Goal: Ask a question

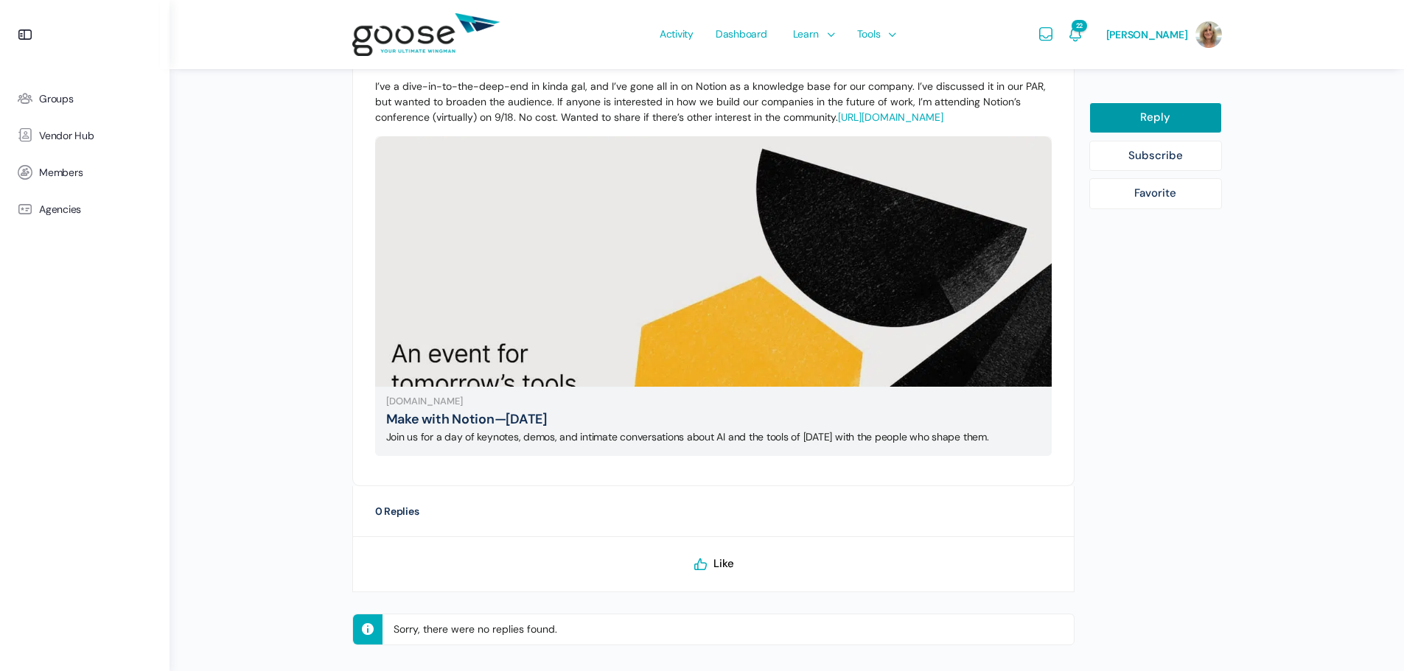
scroll to position [479, 0]
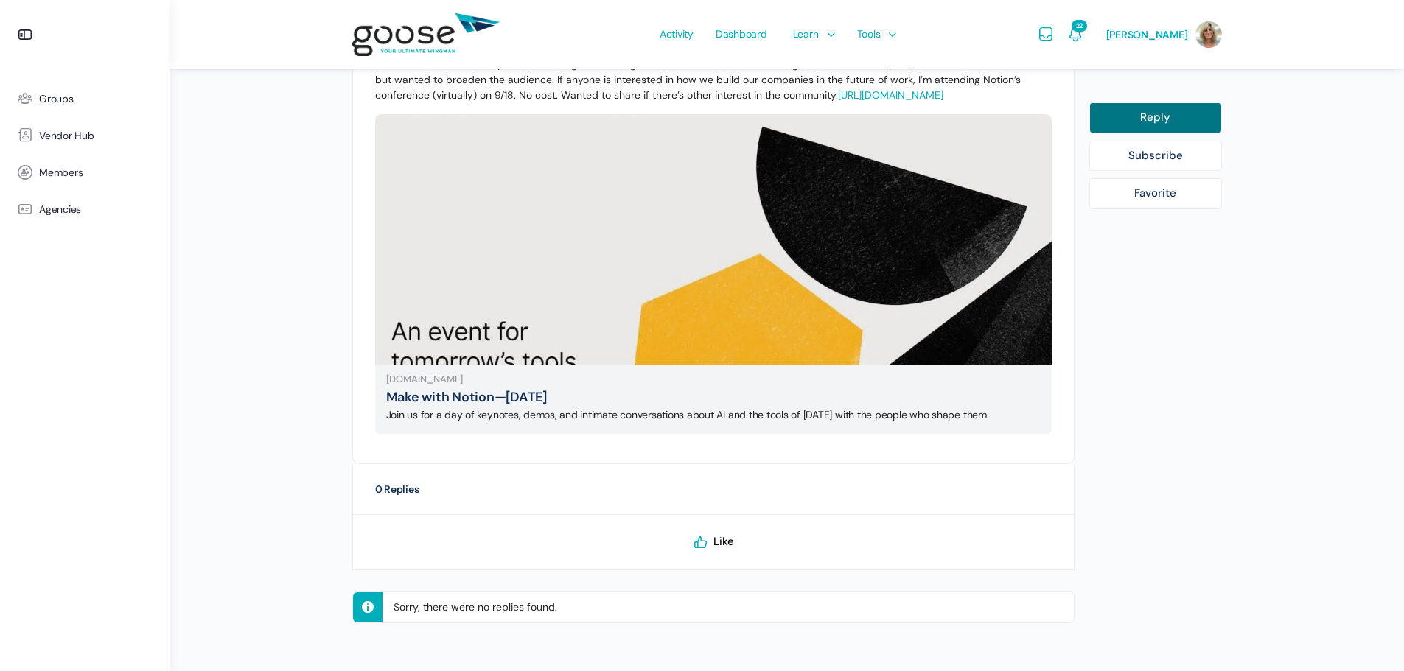
click at [1158, 115] on link "Reply" at bounding box center [1155, 117] width 133 height 31
select select
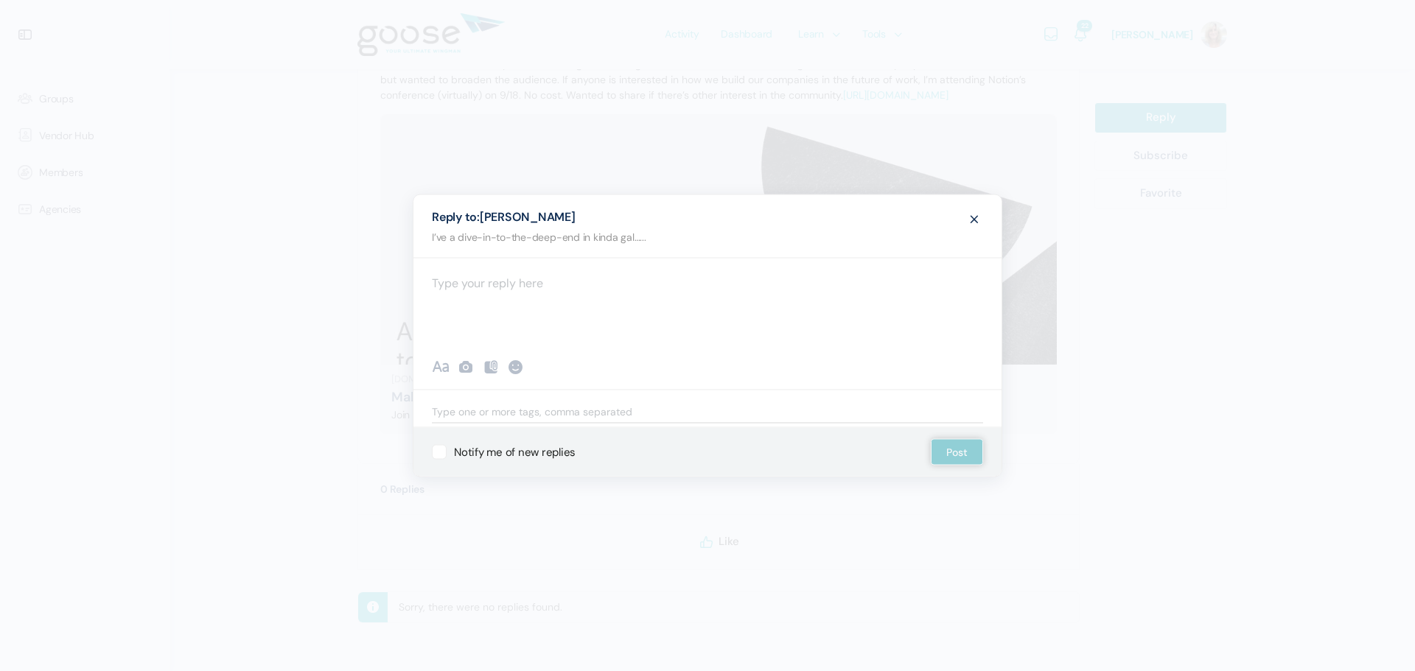
click at [515, 284] on div at bounding box center [707, 302] width 588 height 88
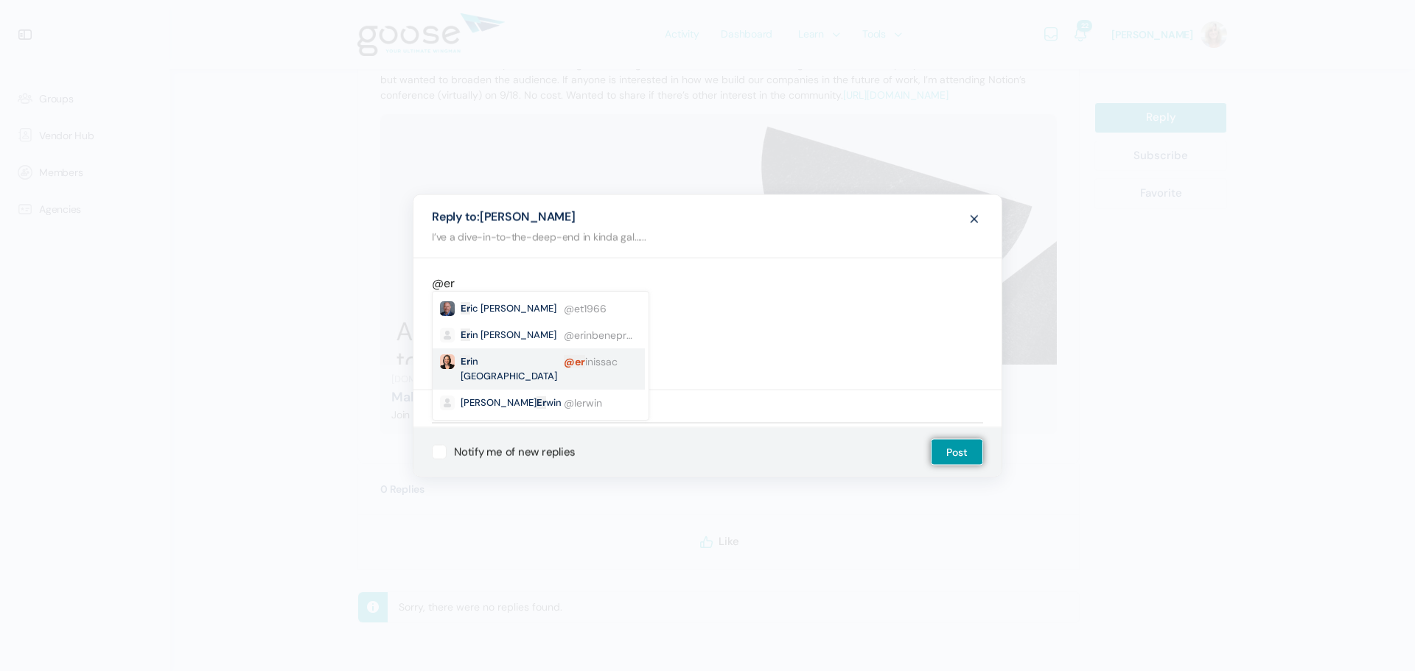
click at [475, 356] on small "Er in Issac" at bounding box center [508, 368] width 96 height 29
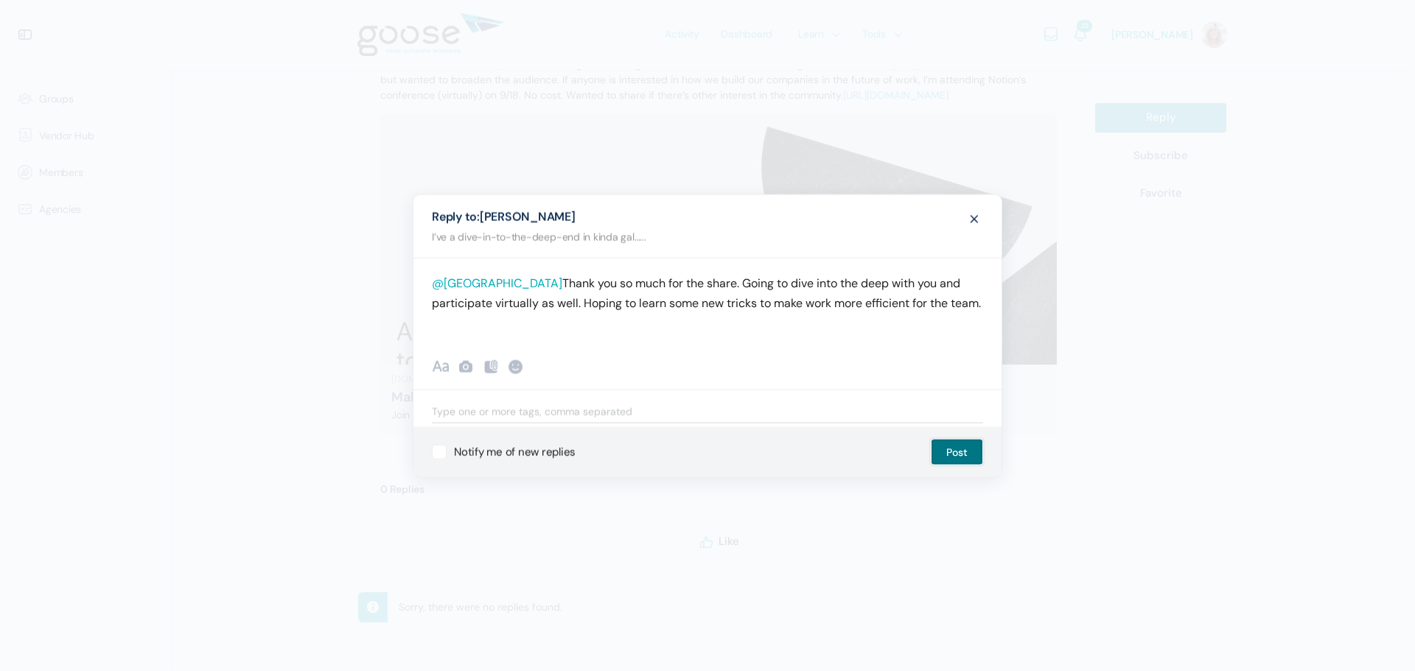
click at [968, 447] on button "Post" at bounding box center [957, 452] width 52 height 27
select select
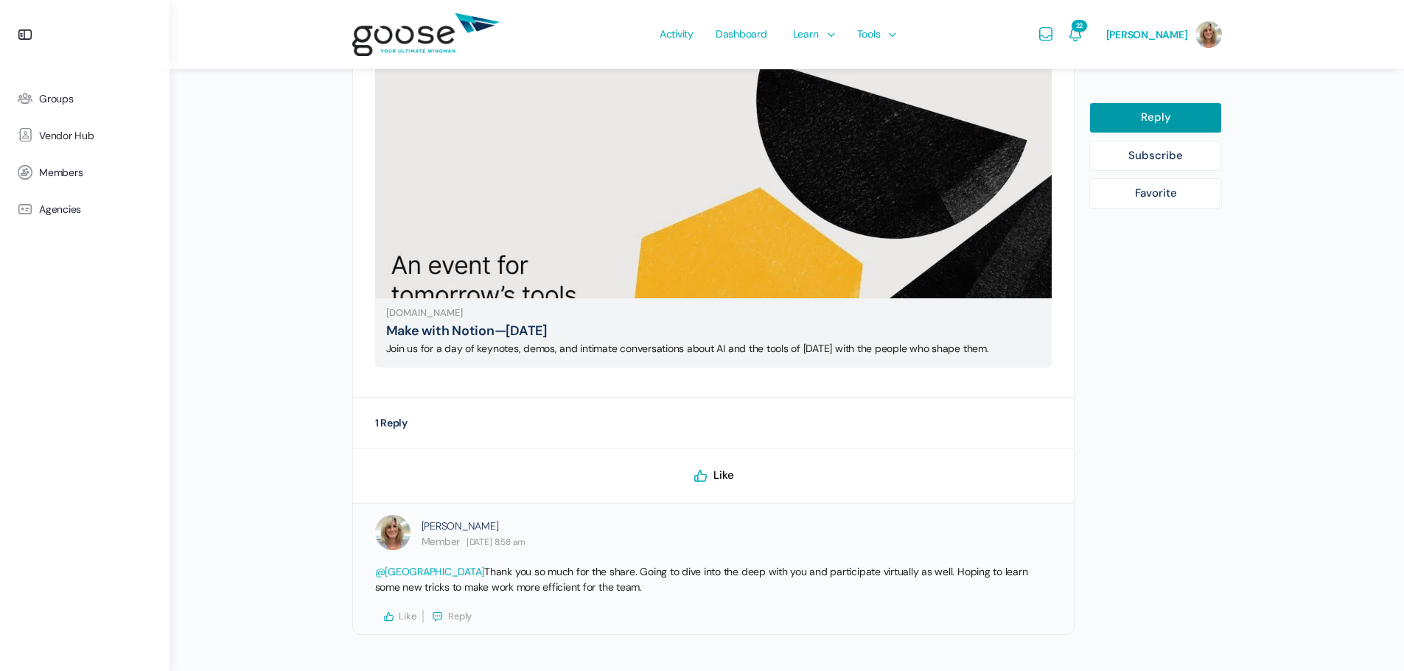
scroll to position [571, 0]
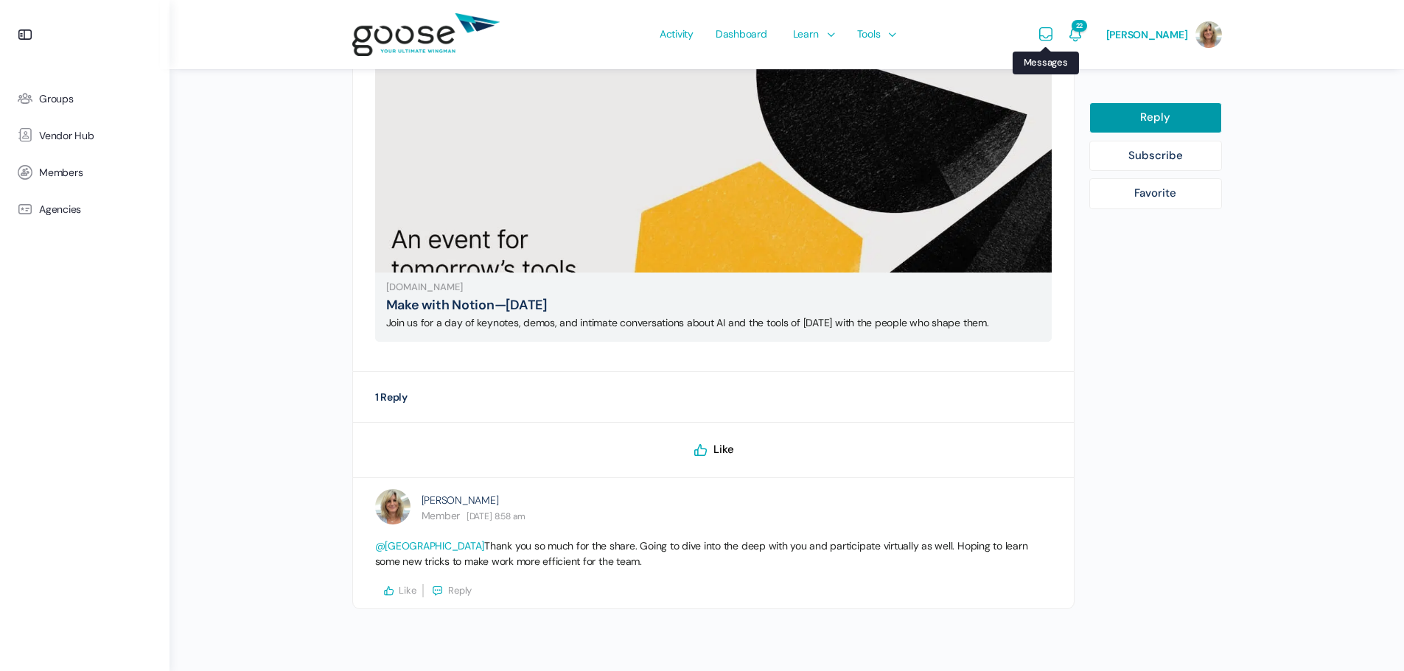
click at [1048, 29] on icon "Messages" at bounding box center [1046, 35] width 18 height 18
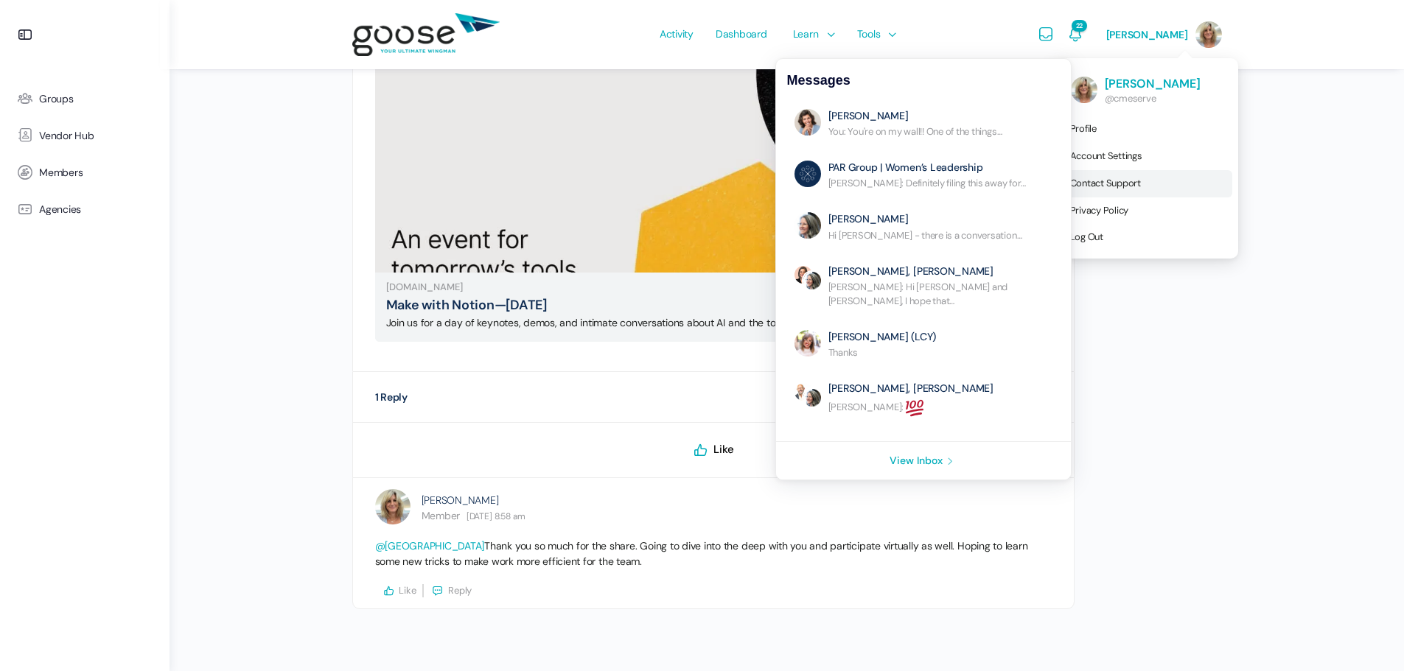
click at [1141, 179] on span "Contact Support" at bounding box center [1105, 183] width 71 height 13
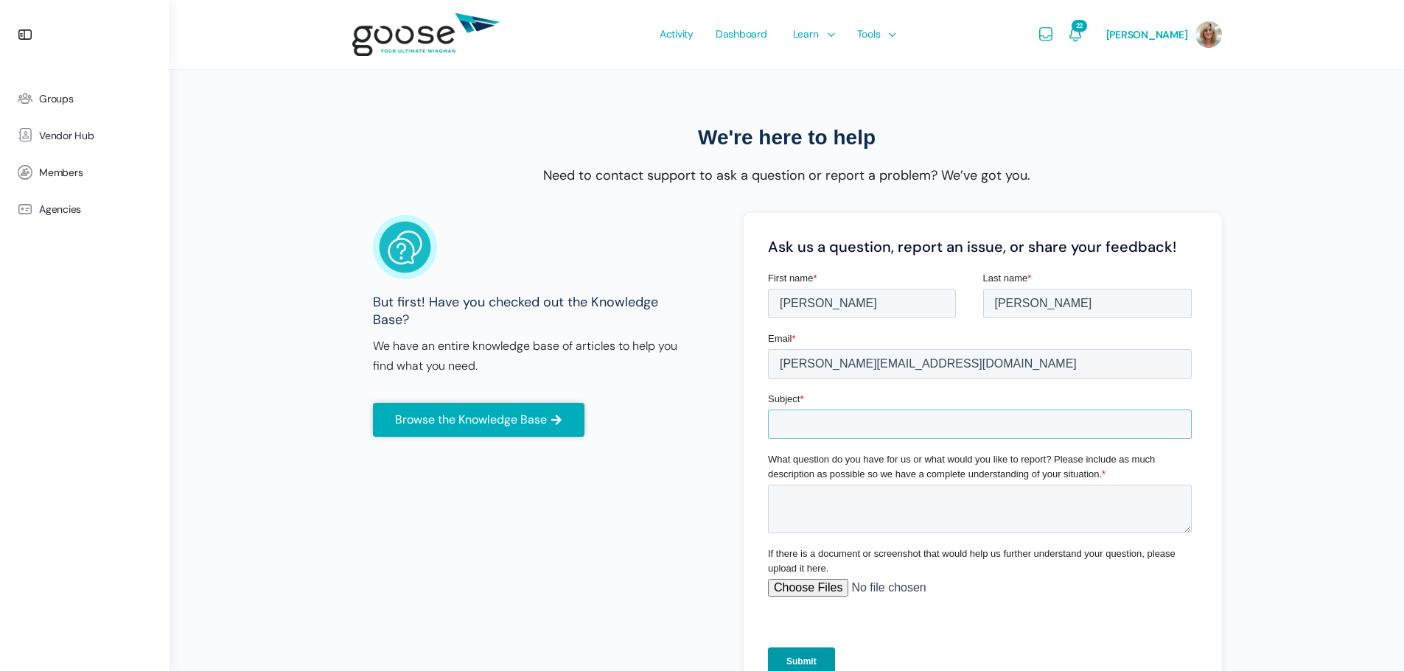
click at [824, 415] on input "Subject *" at bounding box center [979, 424] width 424 height 29
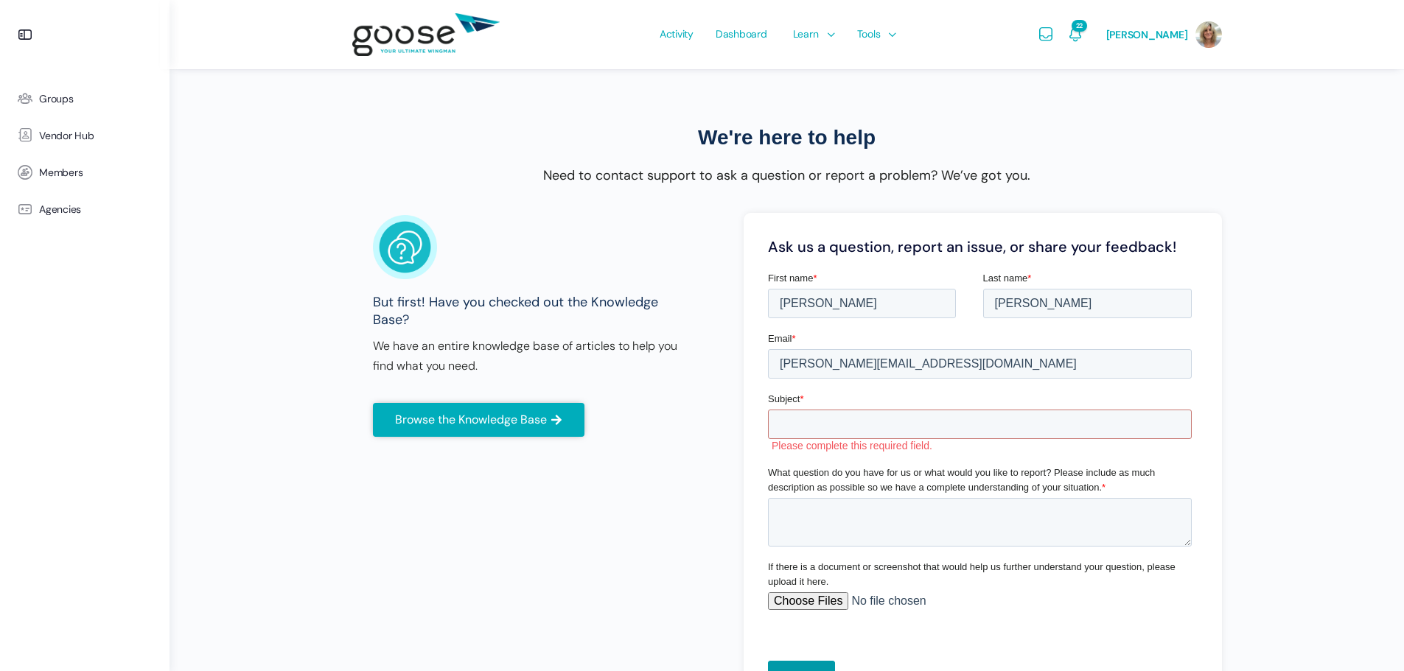
scroll to position [74, 0]
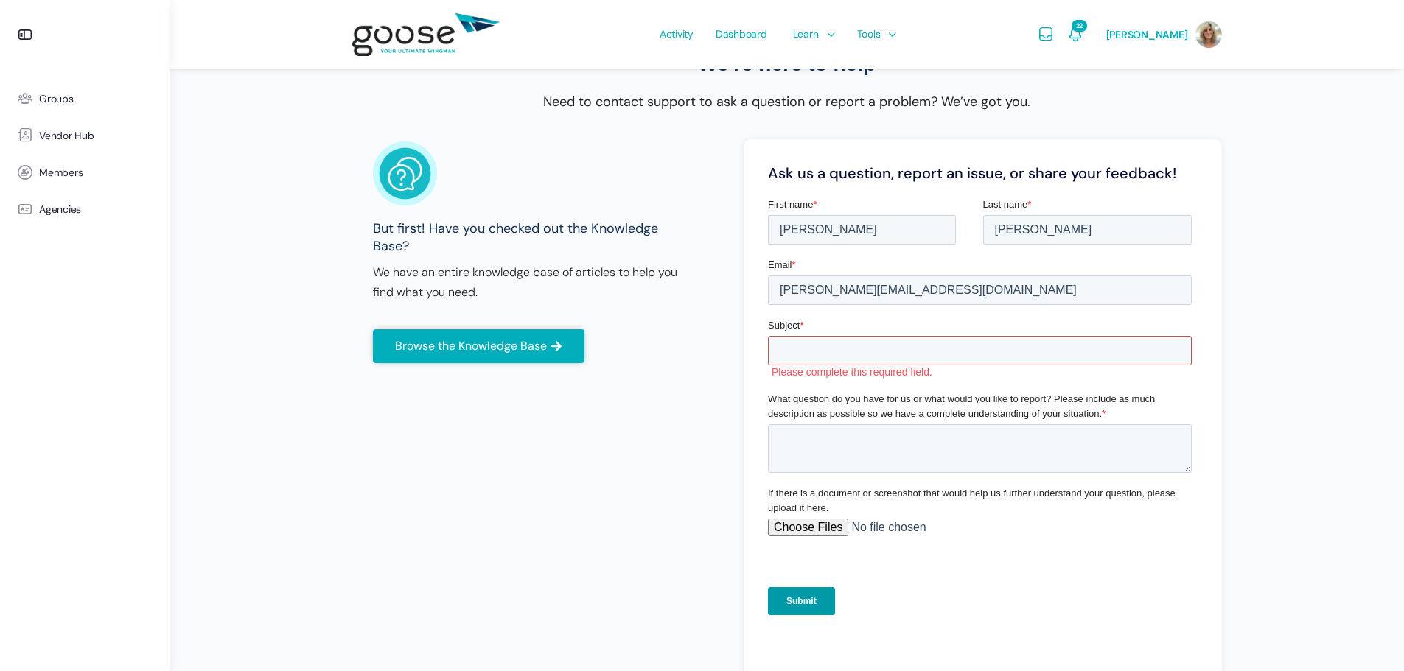
click at [838, 341] on input "Subject *" at bounding box center [979, 350] width 424 height 29
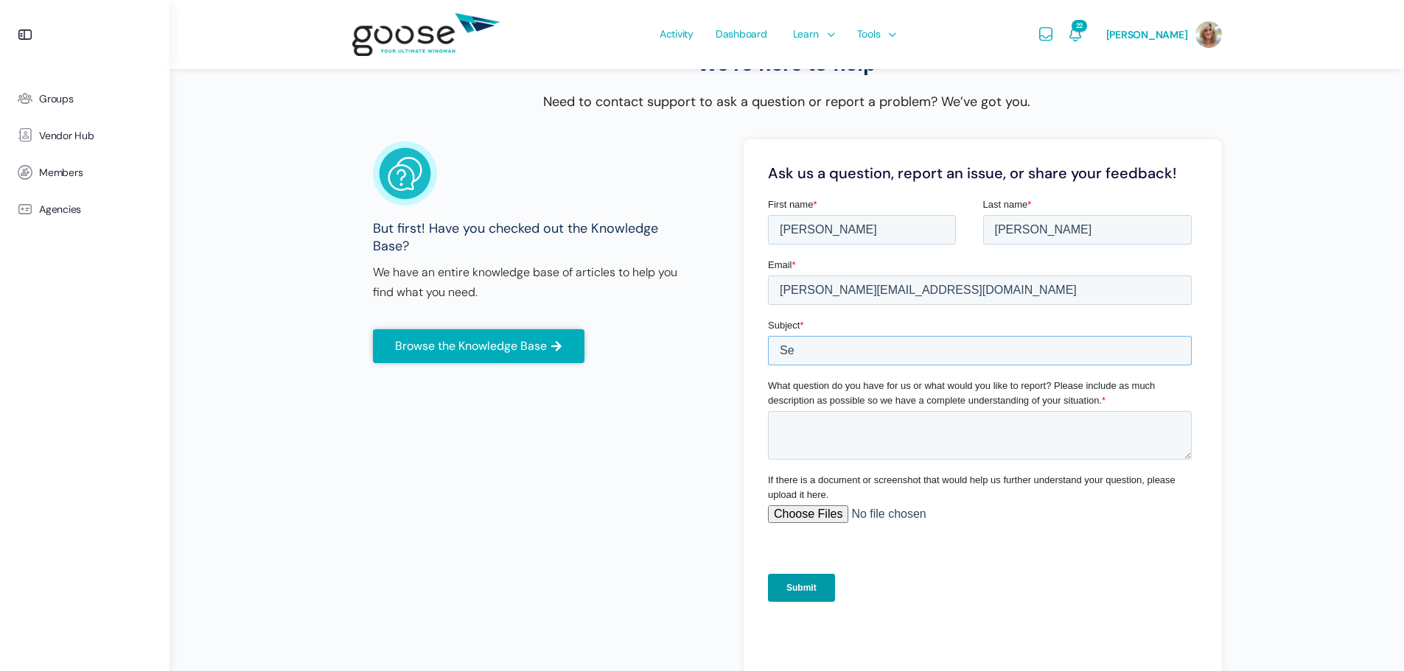
type input "S"
drag, startPoint x: 923, startPoint y: 351, endPoint x: 1050, endPoint y: 347, distance: 126.8
click at [1050, 347] on input "Next Service PAR Group... how do I get my girl in" at bounding box center [979, 350] width 424 height 29
type input "Next Service PAR Group... how do I get my girl in"
click at [859, 426] on textarea "What question do you have for us or what would you like to report? Please inclu…" at bounding box center [979, 435] width 424 height 49
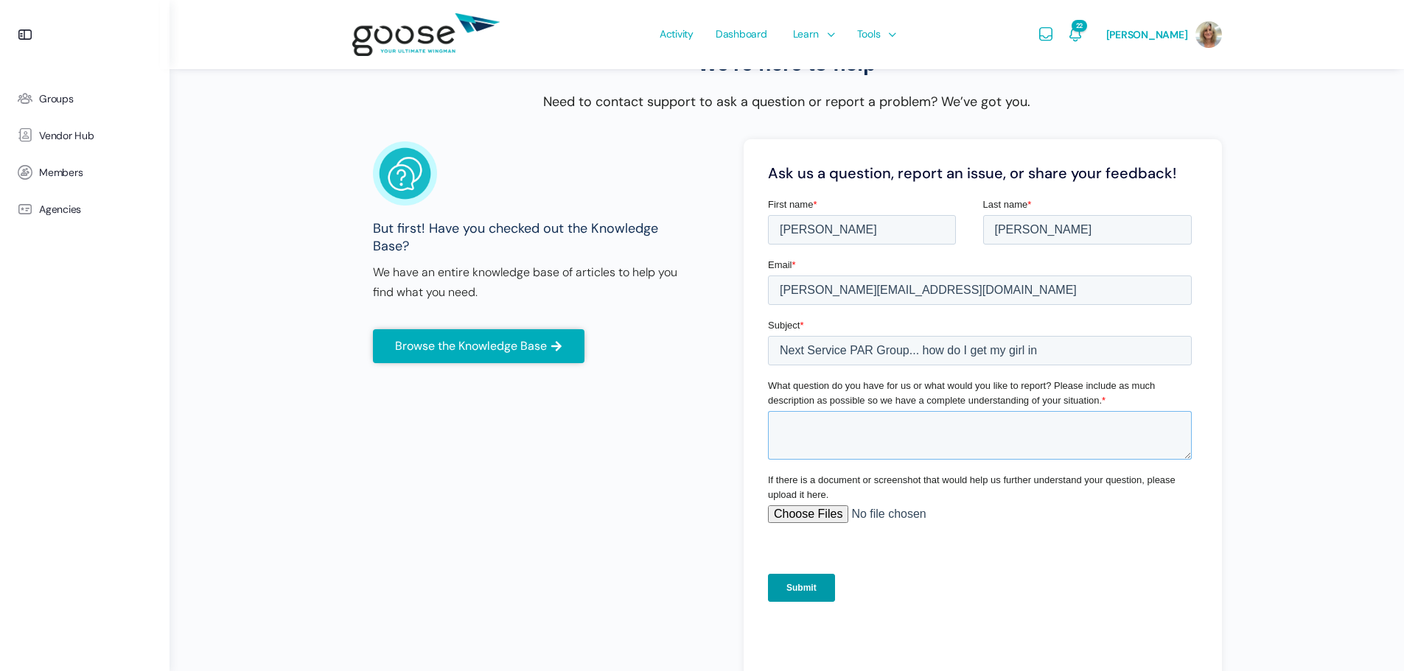
paste textarea "how do I get my girl in"
type textarea "how do I get my girl in"
click at [808, 589] on input "Submit" at bounding box center [800, 588] width 67 height 28
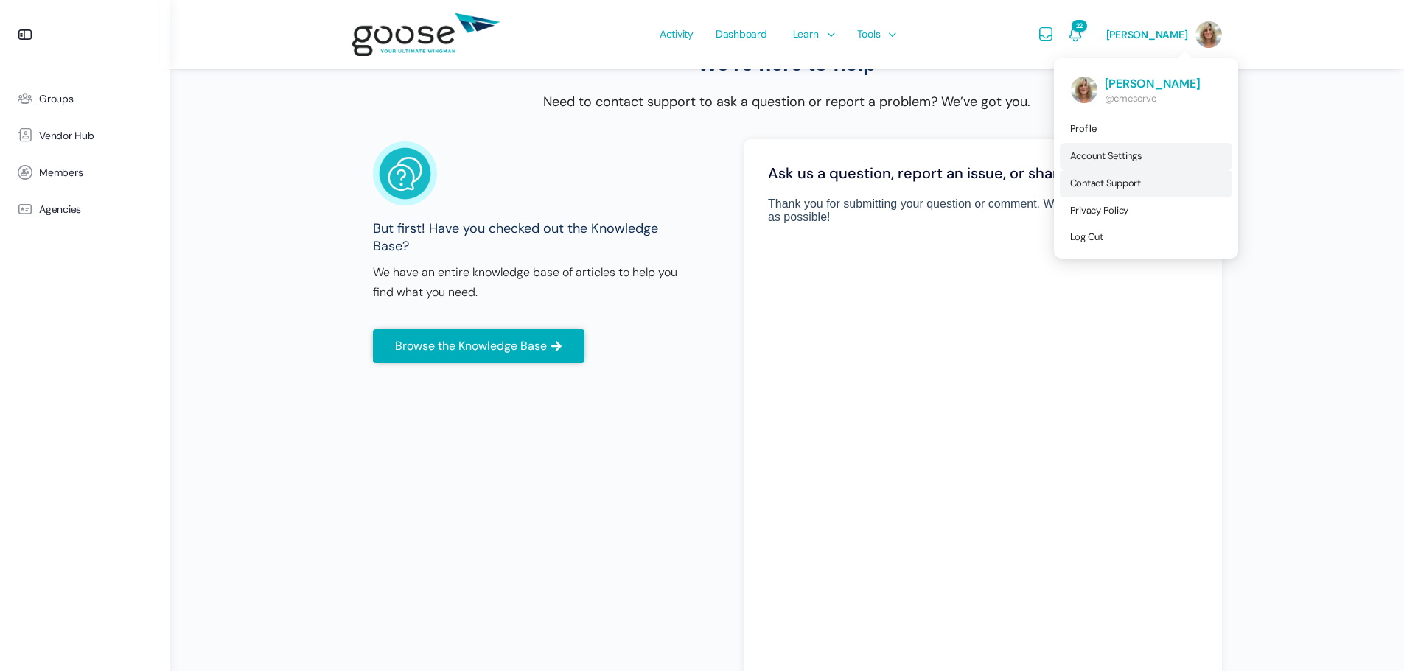
click at [1121, 153] on span "Account Settings" at bounding box center [1106, 156] width 72 height 13
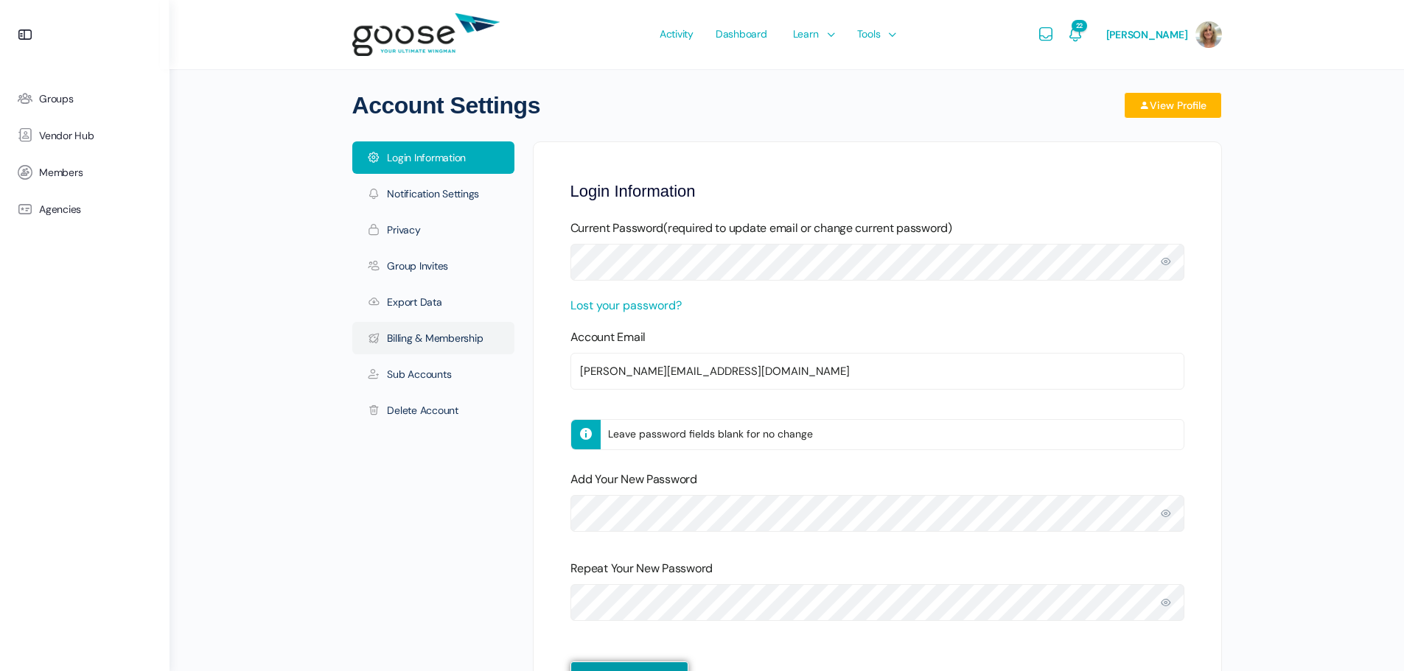
click at [414, 340] on link "Billing & Membership" at bounding box center [433, 338] width 162 height 32
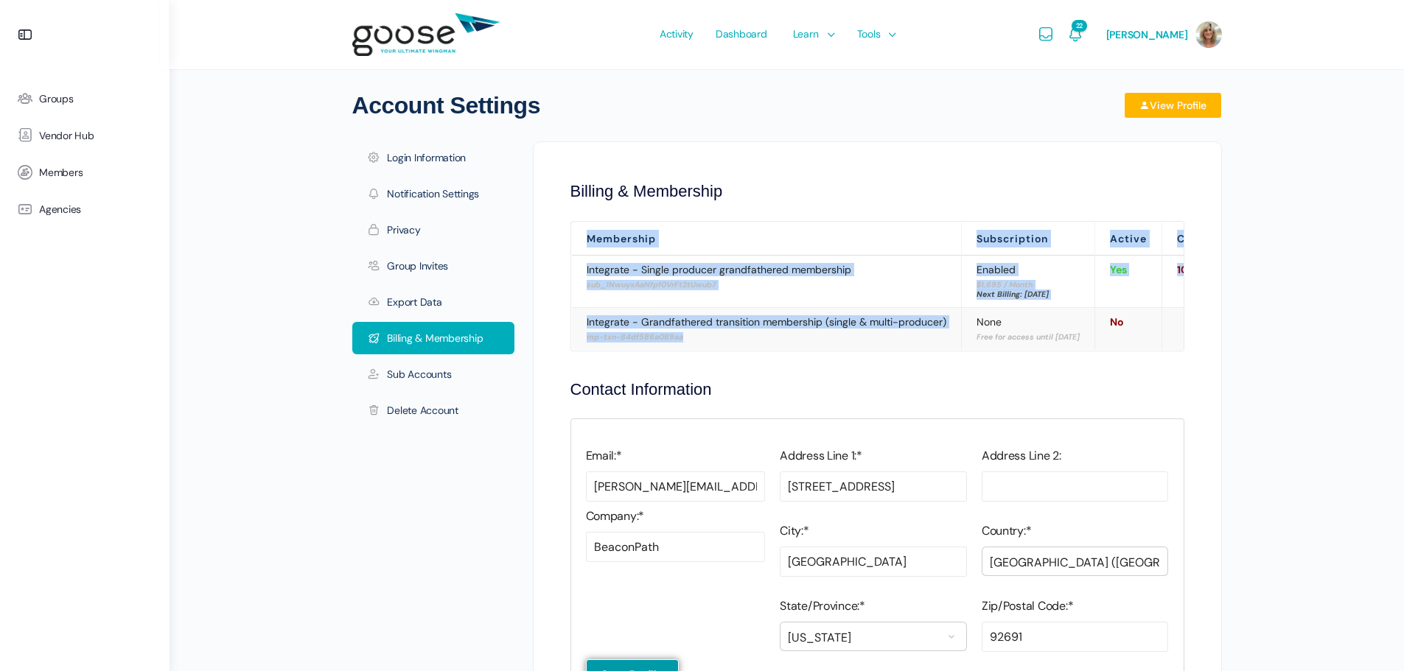
drag, startPoint x: 808, startPoint y: 350, endPoint x: 870, endPoint y: 355, distance: 62.8
click at [870, 351] on div "Membership Subscription Active Card Exp. Seats Integrate - Single producer gran…" at bounding box center [877, 286] width 614 height 130
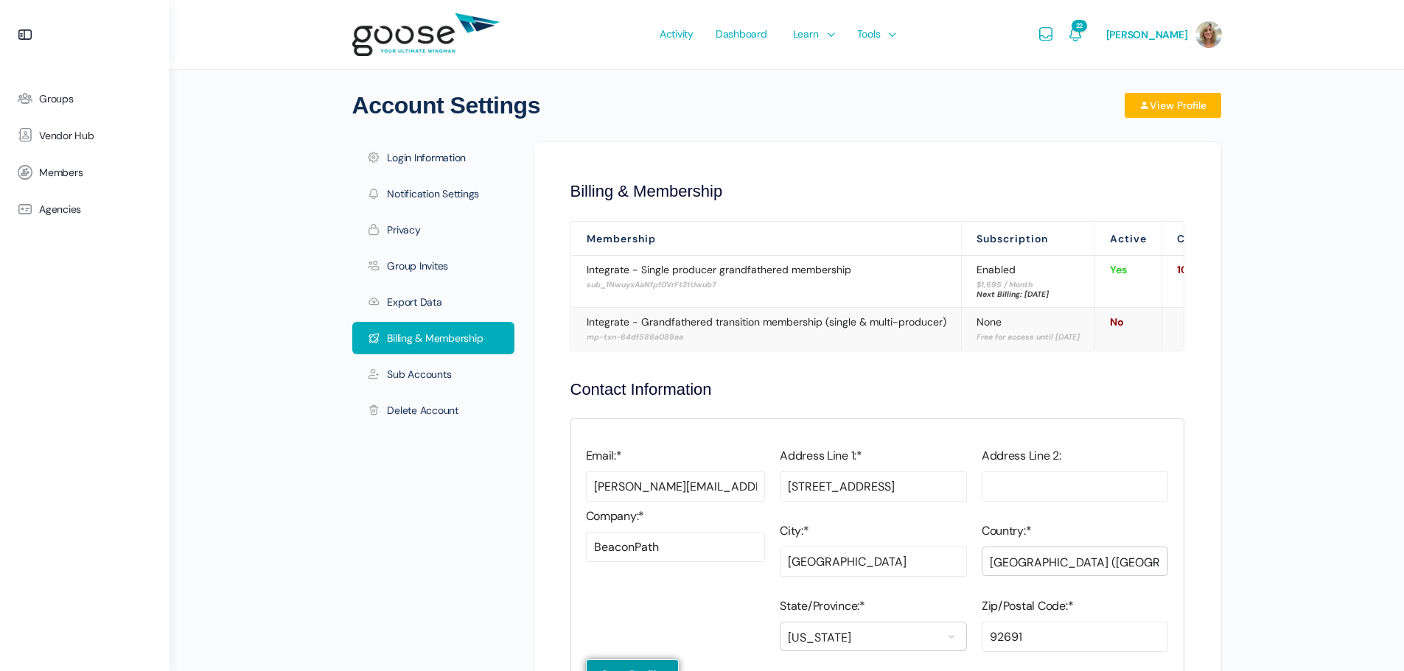
click at [434, 381] on link "Sub Accounts" at bounding box center [433, 374] width 162 height 32
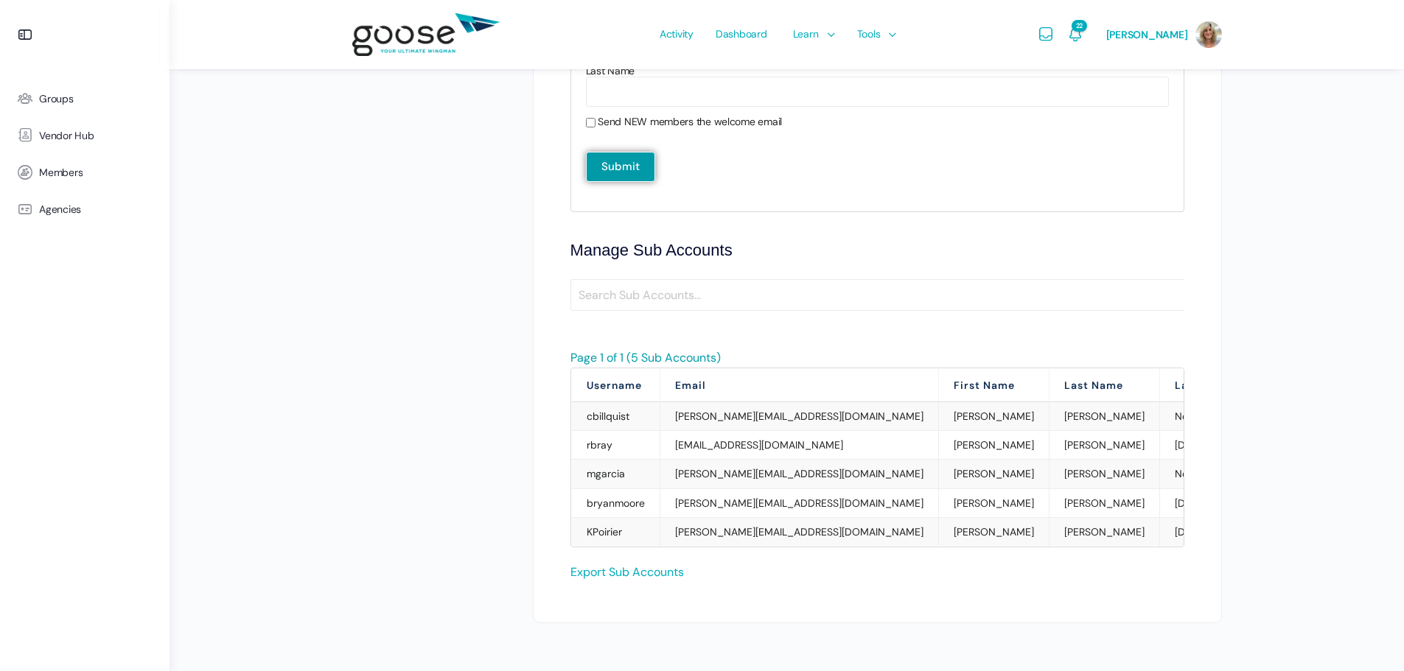
scroll to position [674, 0]
click at [689, 517] on td "[PERSON_NAME][EMAIL_ADDRESS][DOMAIN_NAME]" at bounding box center [798, 531] width 279 height 29
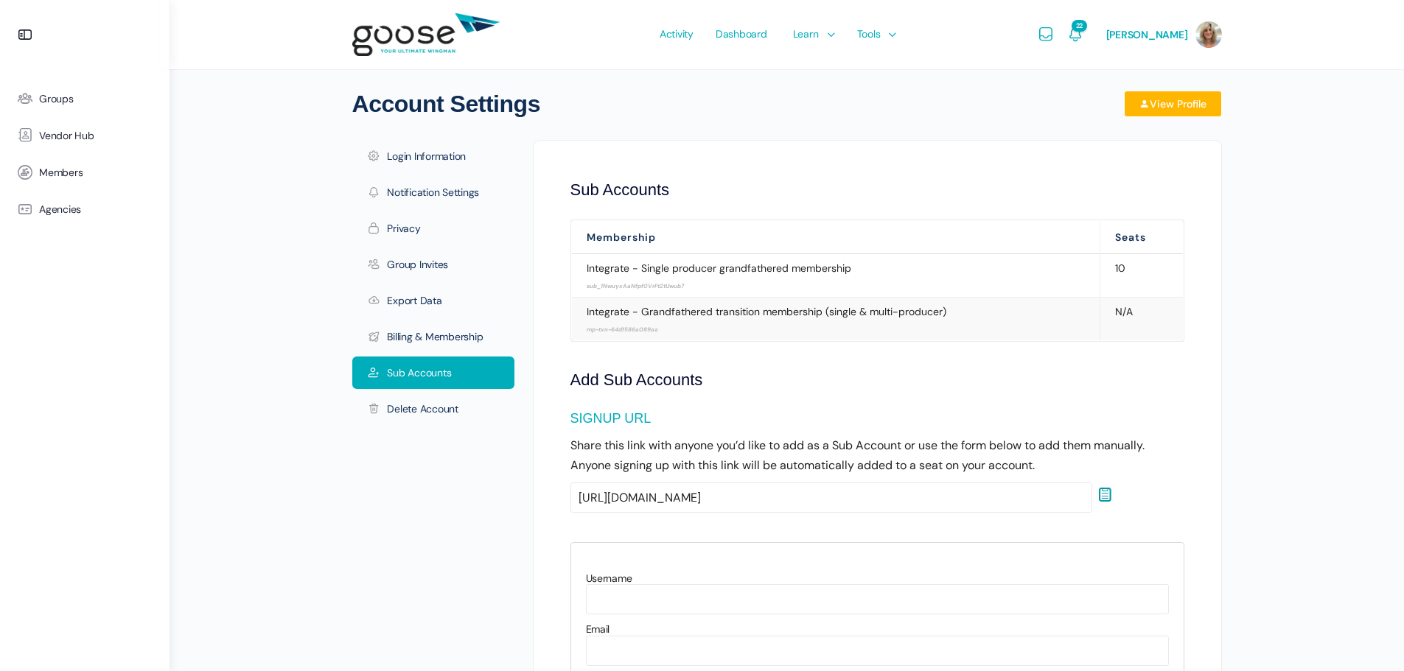
scroll to position [0, 0]
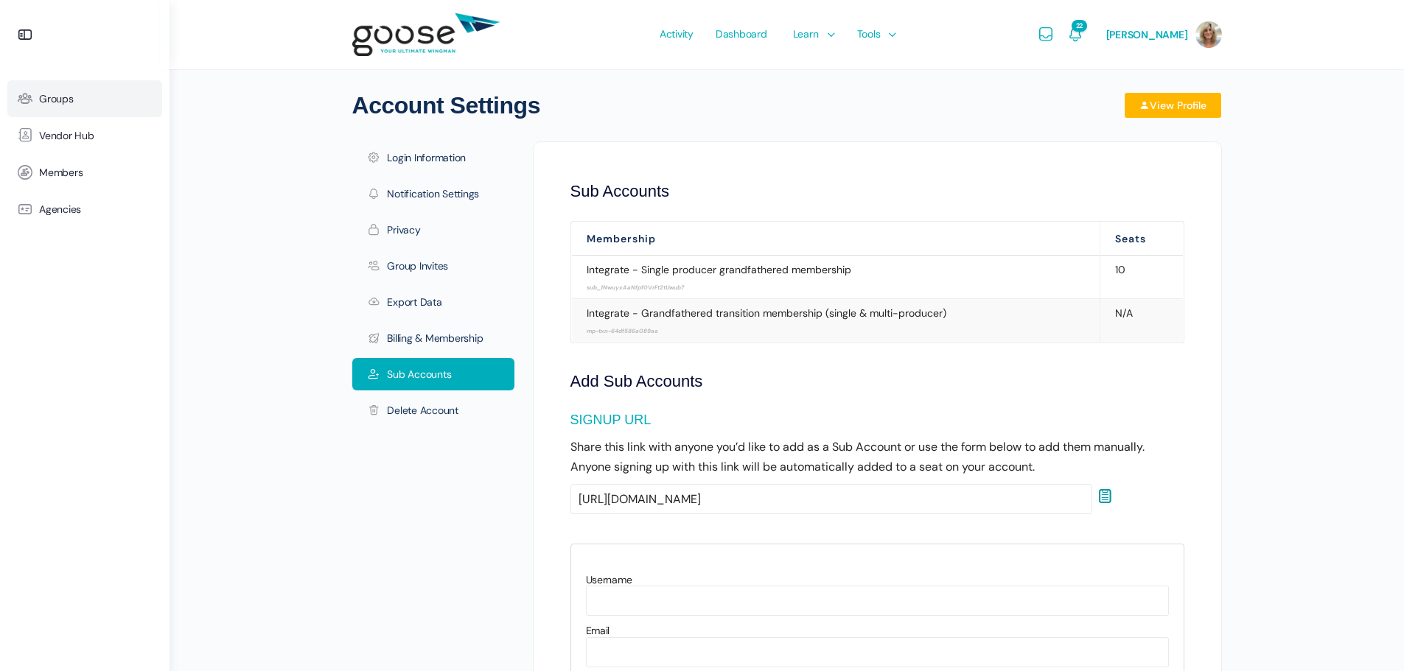
click at [45, 102] on span "Groups" at bounding box center [56, 99] width 35 height 13
